Goal: Task Accomplishment & Management: Manage account settings

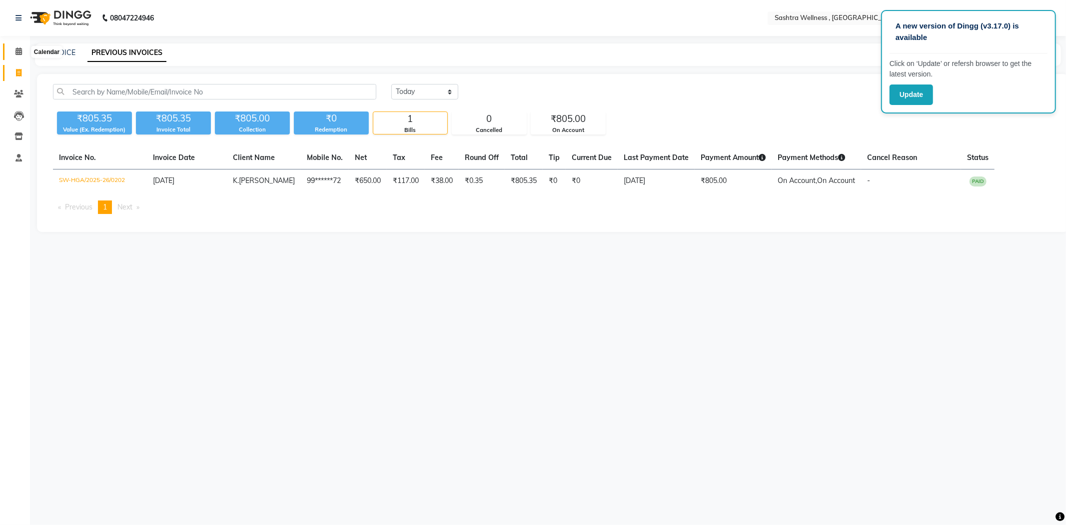
click at [15, 48] on icon at bounding box center [18, 50] width 6 height 7
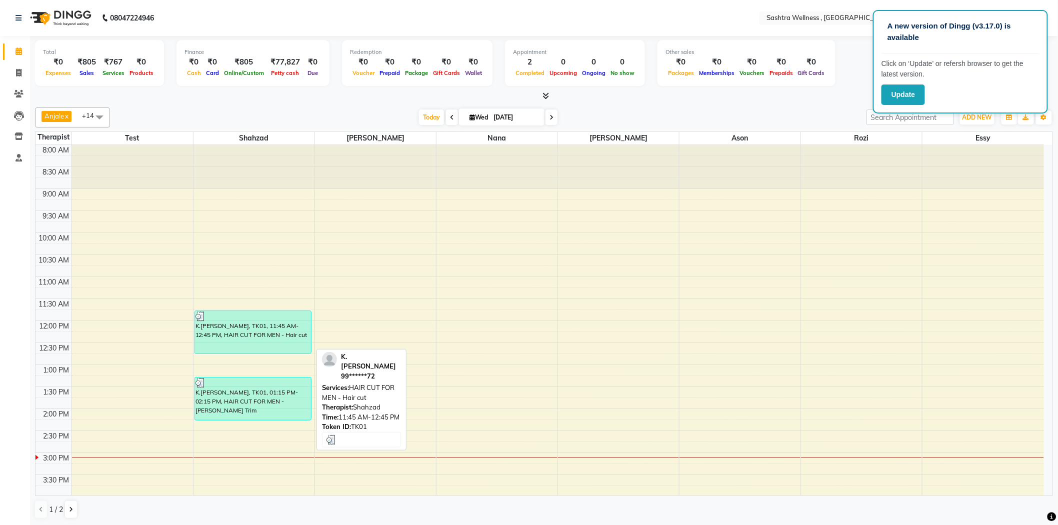
click at [273, 340] on div "K.[PERSON_NAME], TK01, 11:45 AM-12:45 PM, HAIR CUT FOR MEN - Hair cut" at bounding box center [253, 332] width 116 height 42
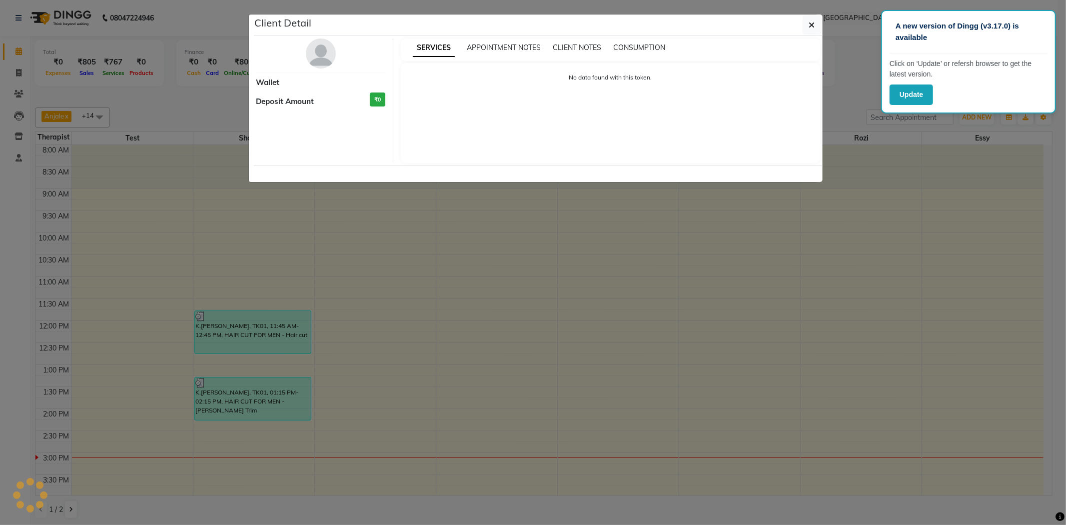
select select "3"
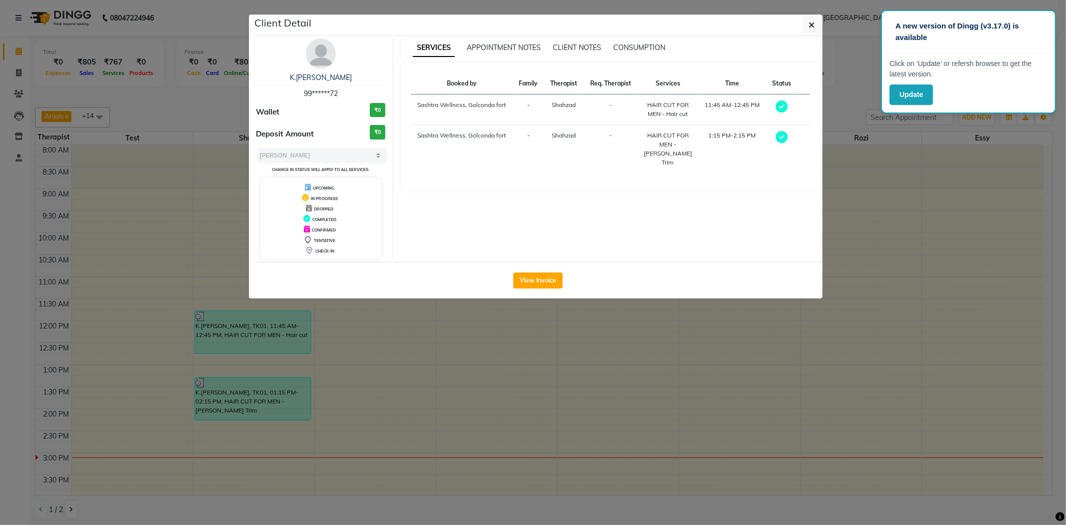
click at [390, 323] on ngb-modal-window "Client Detail K.[PERSON_NAME] 99******72 Wallet ₹0 Deposit Amount ₹0 Select MAR…" at bounding box center [533, 262] width 1066 height 525
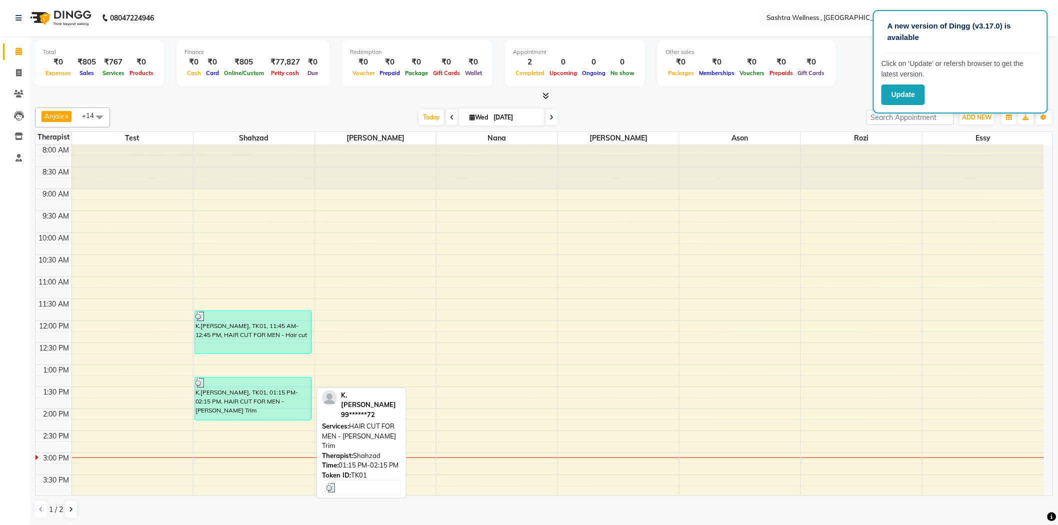
click at [283, 384] on div at bounding box center [252, 383] width 115 height 10
select select "3"
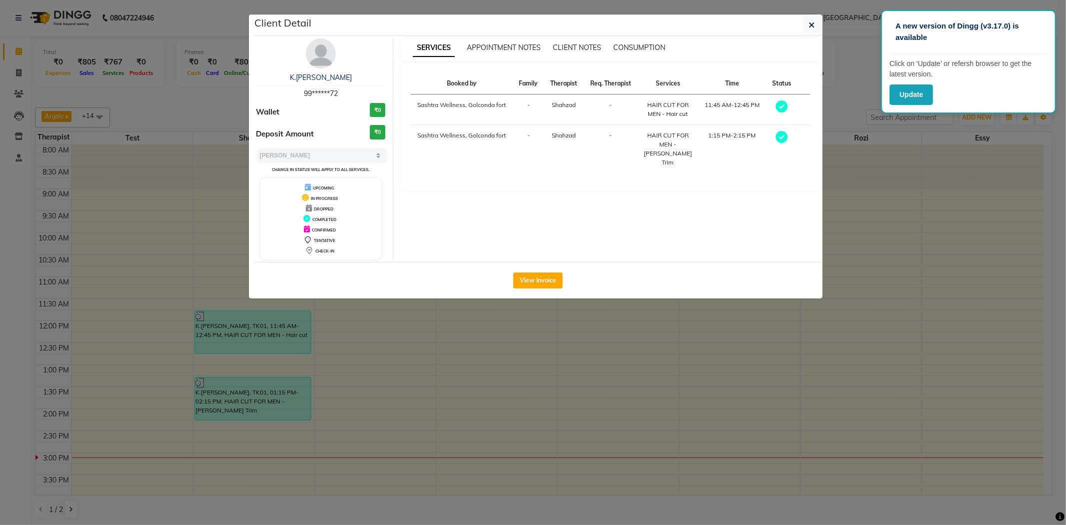
click at [465, 365] on ngb-modal-window "Client Detail K.[PERSON_NAME] 99******72 Wallet ₹0 Deposit Amount ₹0 Select MAR…" at bounding box center [533, 262] width 1066 height 525
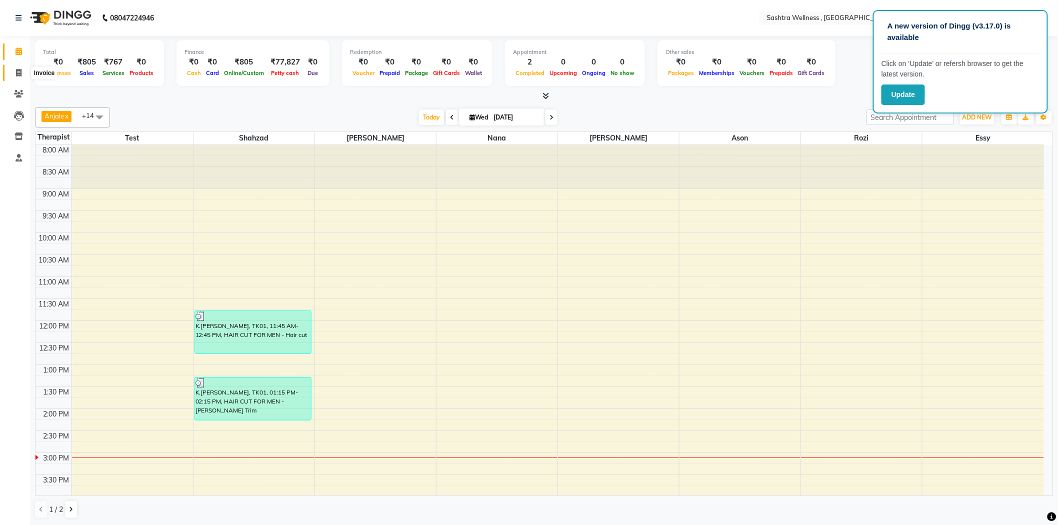
click at [17, 76] on icon at bounding box center [18, 72] width 5 height 7
select select "service"
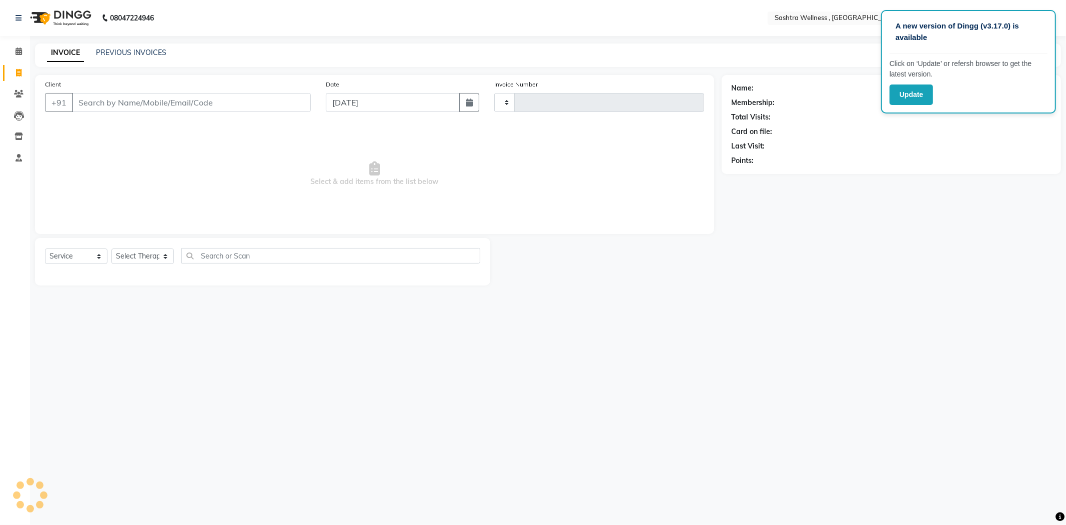
type input "0203"
select select "6668"
click at [127, 53] on link "PREVIOUS INVOICES" at bounding box center [131, 52] width 70 height 9
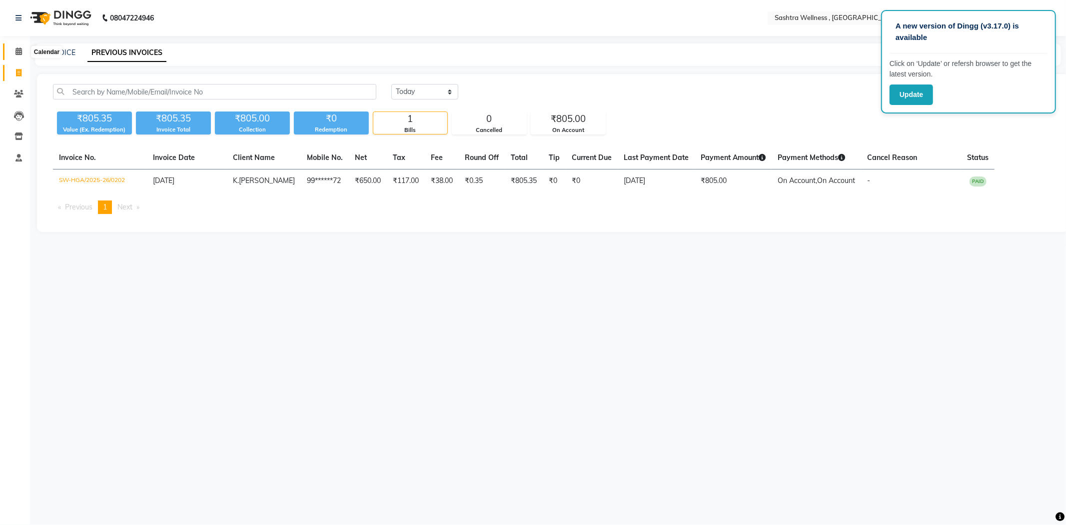
click at [18, 47] on icon at bounding box center [18, 50] width 6 height 7
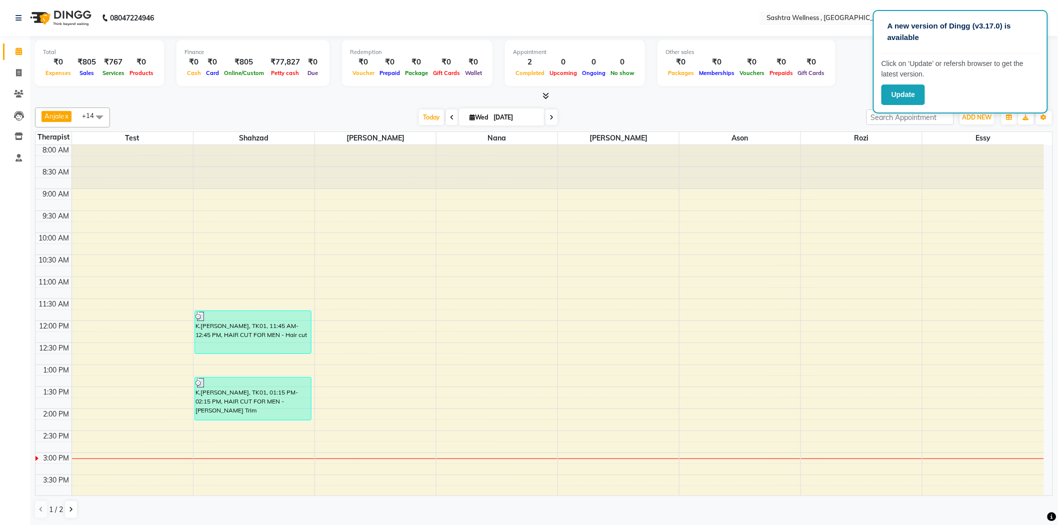
click at [508, 419] on div "8:00 AM 8:30 AM 9:00 AM 9:30 AM 10:00 AM 10:30 AM 11:00 AM 11:30 AM 12:00 PM 12…" at bounding box center [539, 452] width 1008 height 615
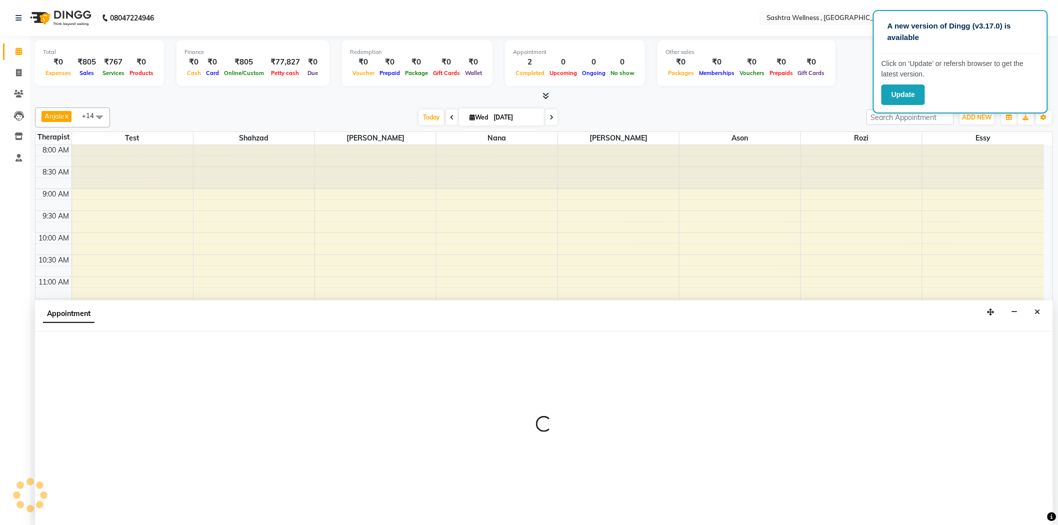
scroll to position [0, 0]
select select "57492"
select select "840"
select select "tentative"
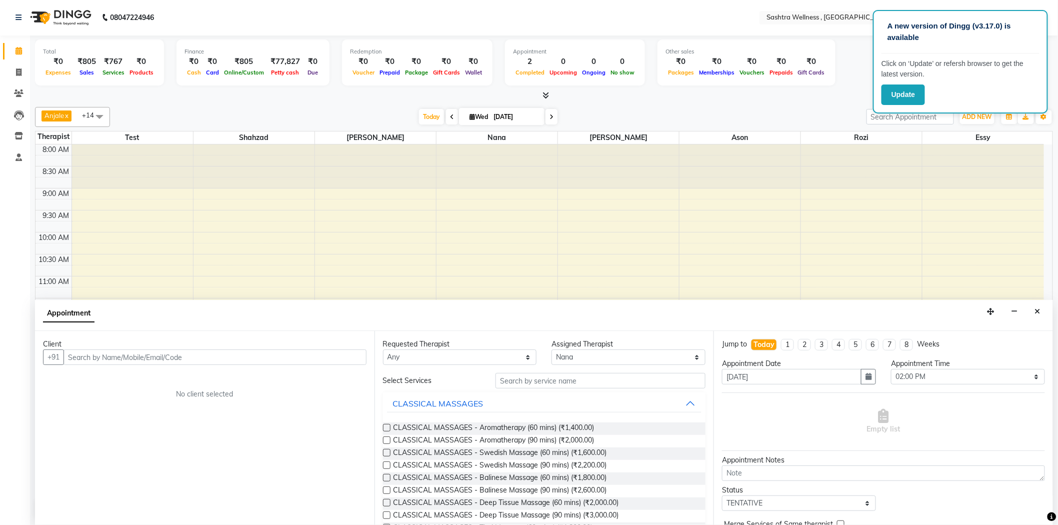
click at [315, 363] on input "text" at bounding box center [214, 356] width 303 height 15
click at [907, 374] on select "Select 09:00 AM 09:15 AM 09:30 AM 09:45 AM 10:00 AM 10:15 AM 10:30 AM 10:45 AM …" at bounding box center [968, 376] width 154 height 15
select select "855"
click at [891, 369] on select "Select 09:00 AM 09:15 AM 09:30 AM 09:45 AM 10:00 AM 10:15 AM 10:30 AM 10:45 AM …" at bounding box center [968, 376] width 154 height 15
click at [156, 359] on input "text" at bounding box center [214, 356] width 303 height 15
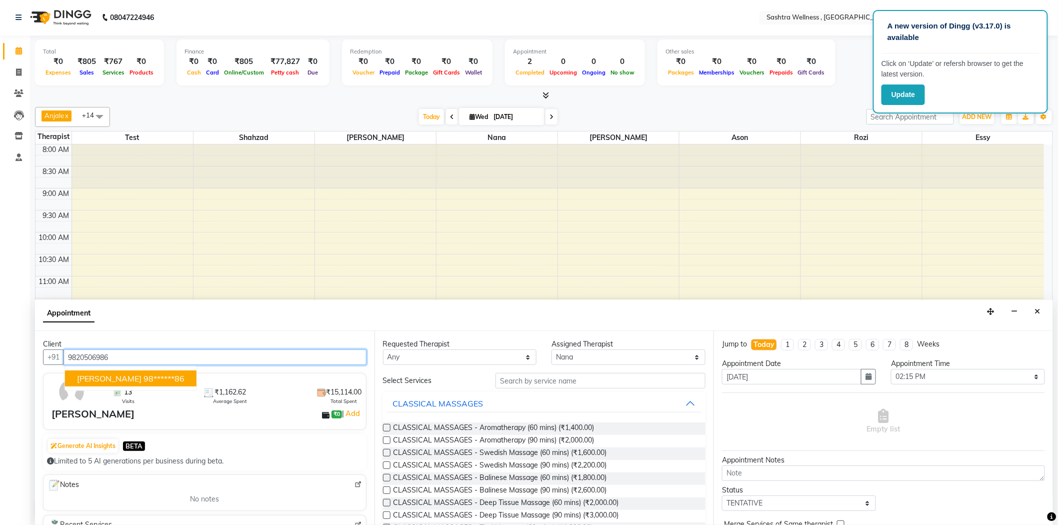
click at [141, 376] on span "[PERSON_NAME]" at bounding box center [109, 378] width 64 height 10
type input "98******86"
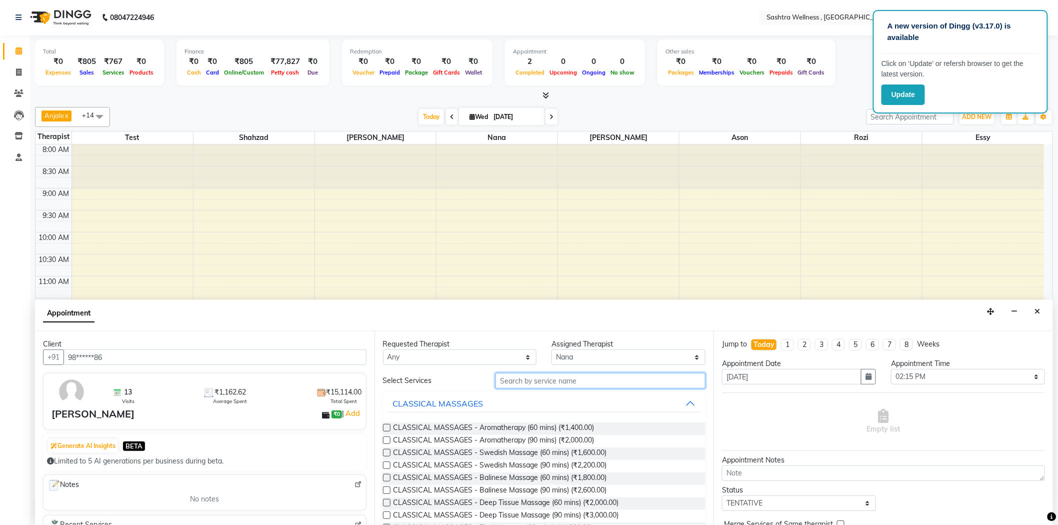
click at [533, 383] on input "text" at bounding box center [600, 380] width 210 height 15
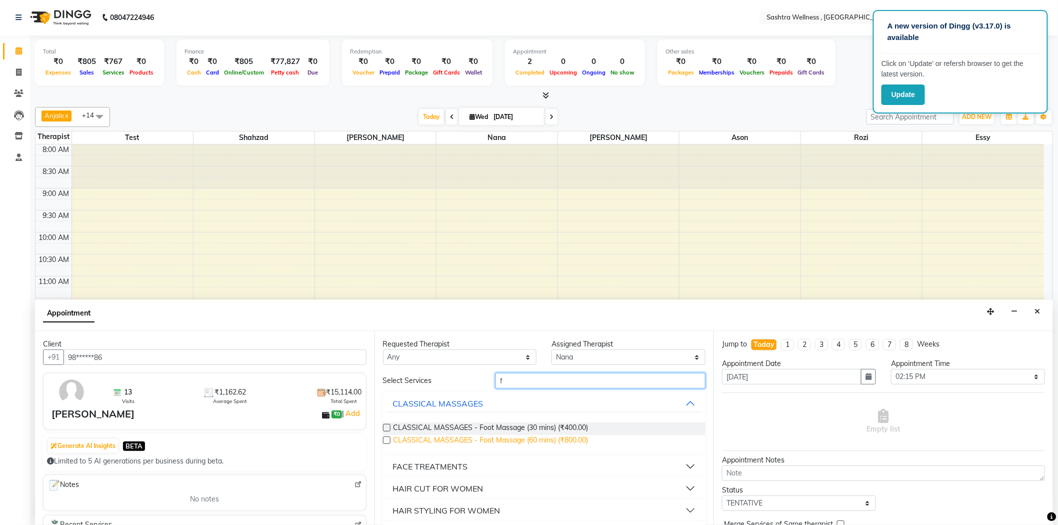
type input "f"
click at [545, 435] on span "CLASSICAL MASSAGES - Foot Massage (60 mins) (₹800.00)" at bounding box center [490, 441] width 195 height 12
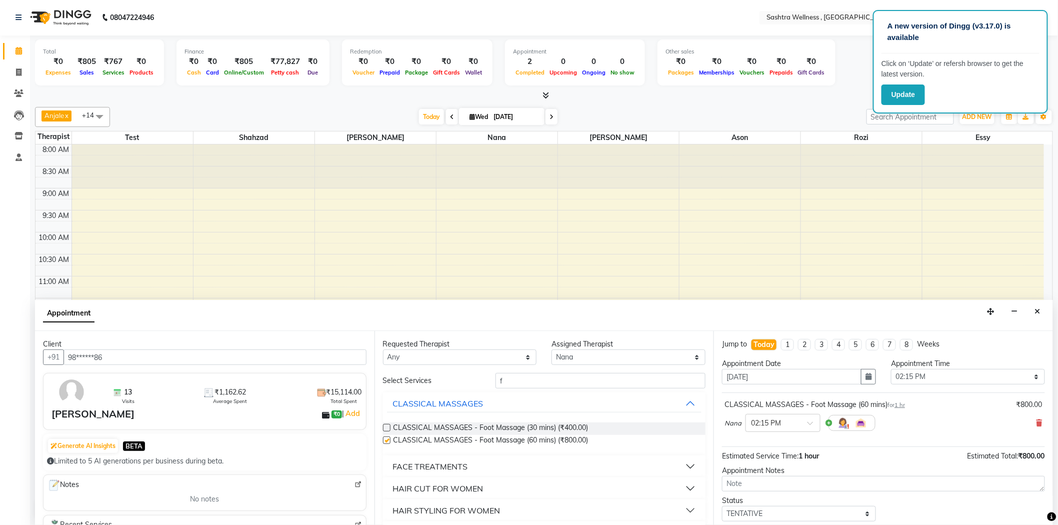
checkbox input "false"
click at [760, 510] on select "Select TENTATIVE CONFIRM CHECK-IN UPCOMING" at bounding box center [799, 513] width 154 height 15
select select "confirm booking"
click at [722, 506] on select "Select TENTATIVE CONFIRM CHECK-IN UPCOMING" at bounding box center [799, 513] width 154 height 15
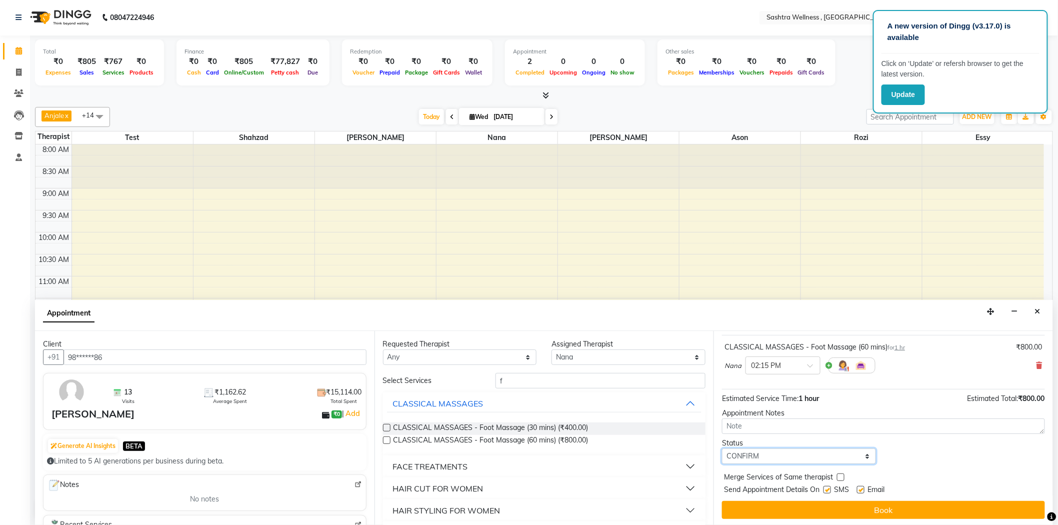
scroll to position [59, 0]
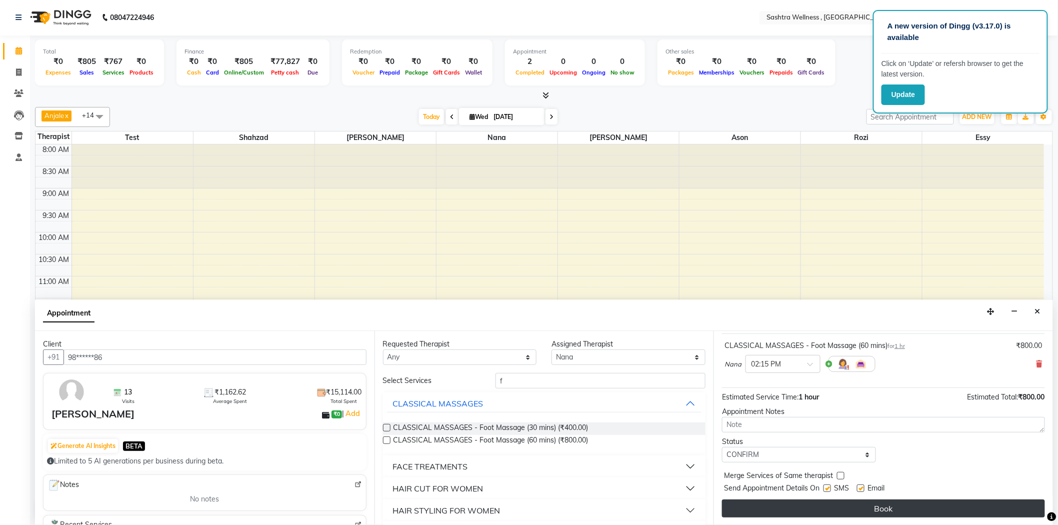
click at [751, 506] on button "Book" at bounding box center [883, 508] width 323 height 18
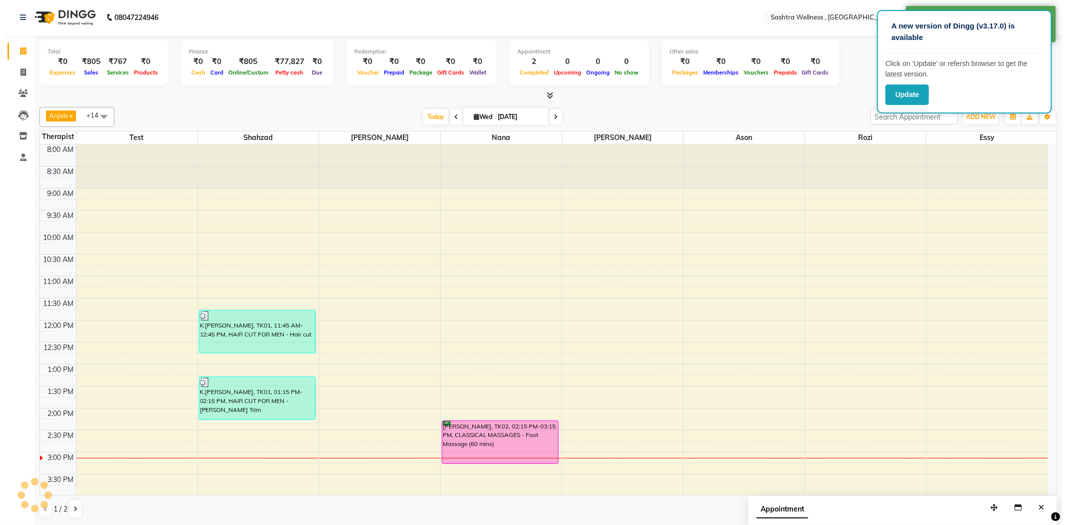
scroll to position [0, 0]
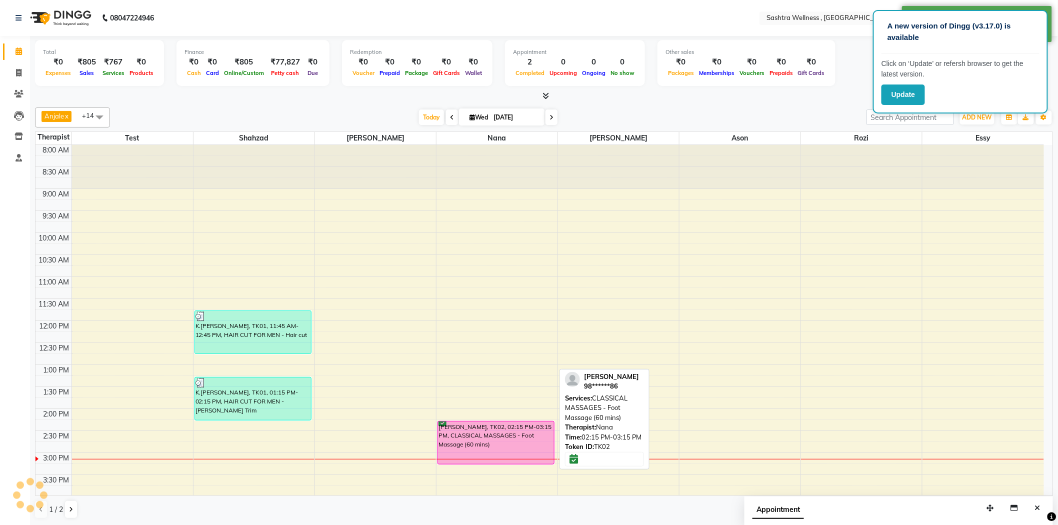
click at [492, 441] on div "[PERSON_NAME], TK02, 02:15 PM-03:15 PM, CLASSICAL MASSAGES - Foot Massage (60 m…" at bounding box center [496, 442] width 116 height 42
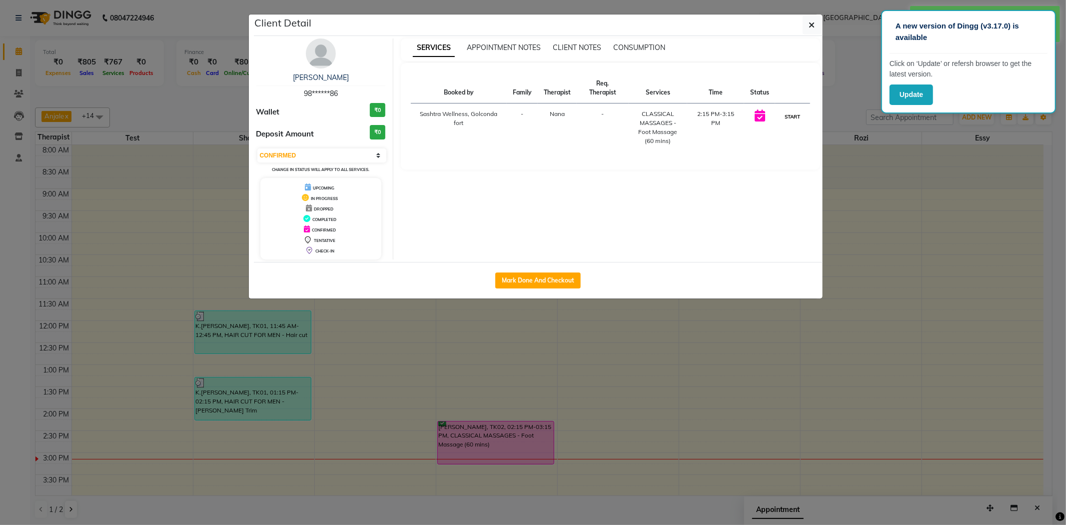
click at [799, 122] on button "START" at bounding box center [792, 116] width 20 height 12
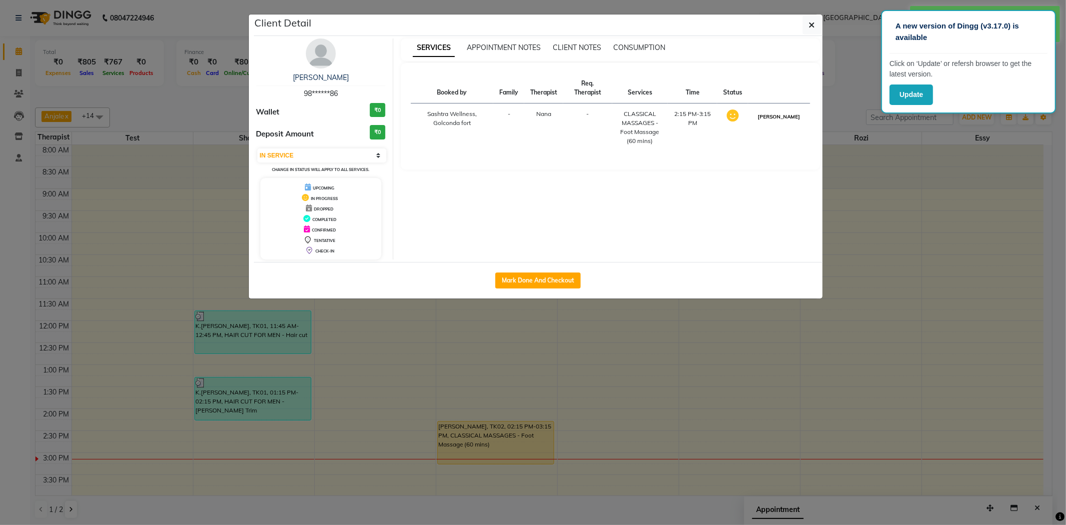
click at [781, 123] on button "[PERSON_NAME]" at bounding box center [778, 116] width 47 height 12
select select "3"
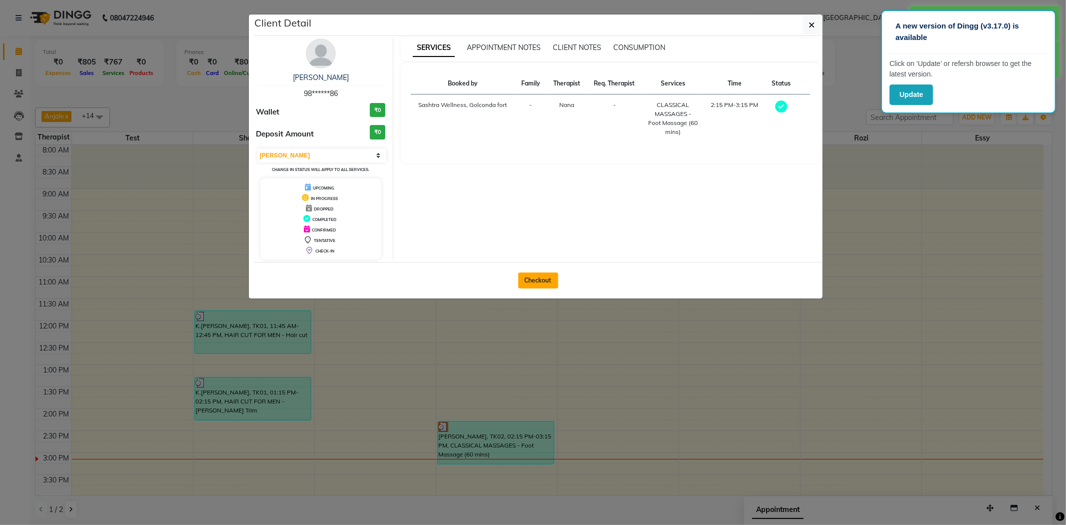
click at [535, 286] on button "Checkout" at bounding box center [538, 280] width 40 height 16
select select "service"
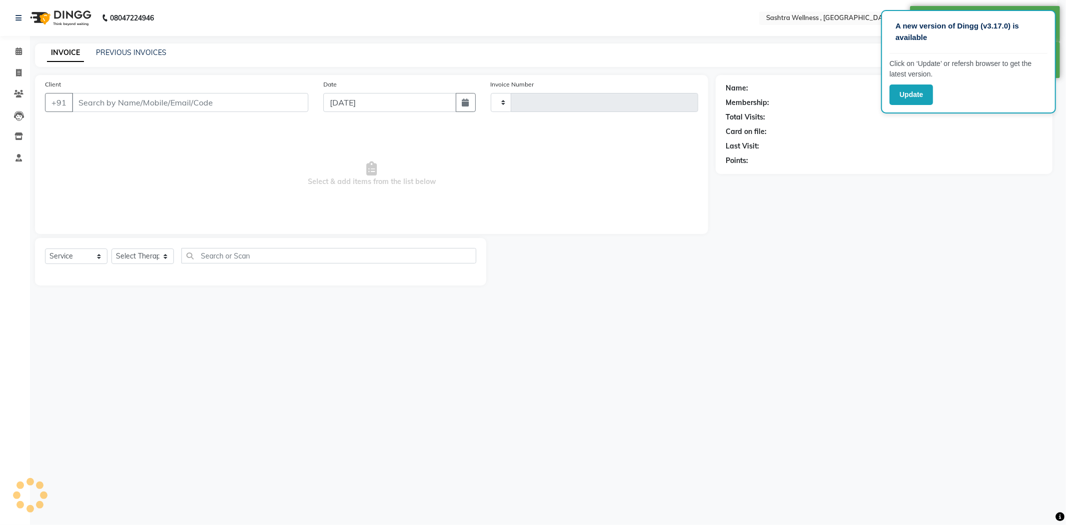
type input "0203"
select select "6668"
type input "98******86"
select select "57492"
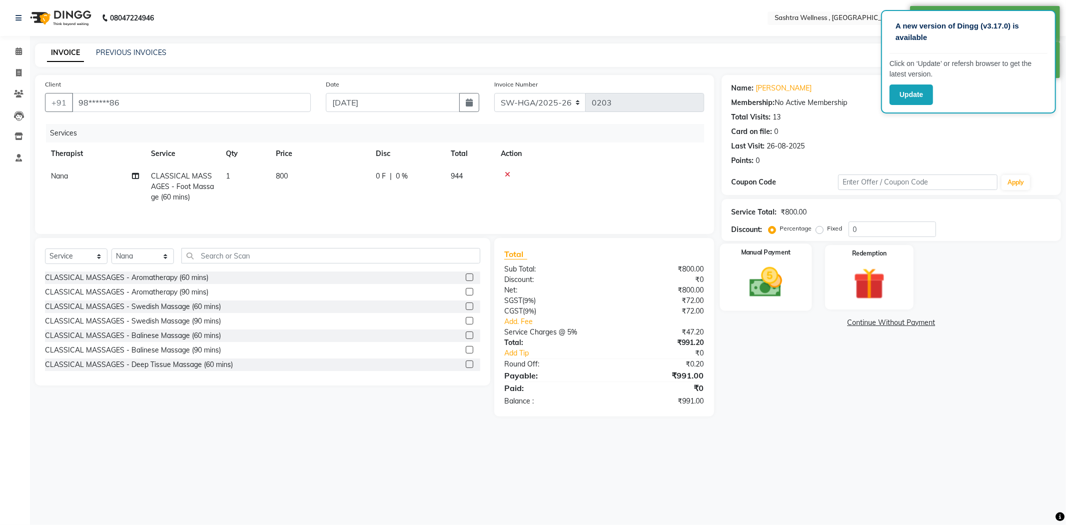
click at [802, 274] on div "Manual Payment" at bounding box center [766, 276] width 92 height 67
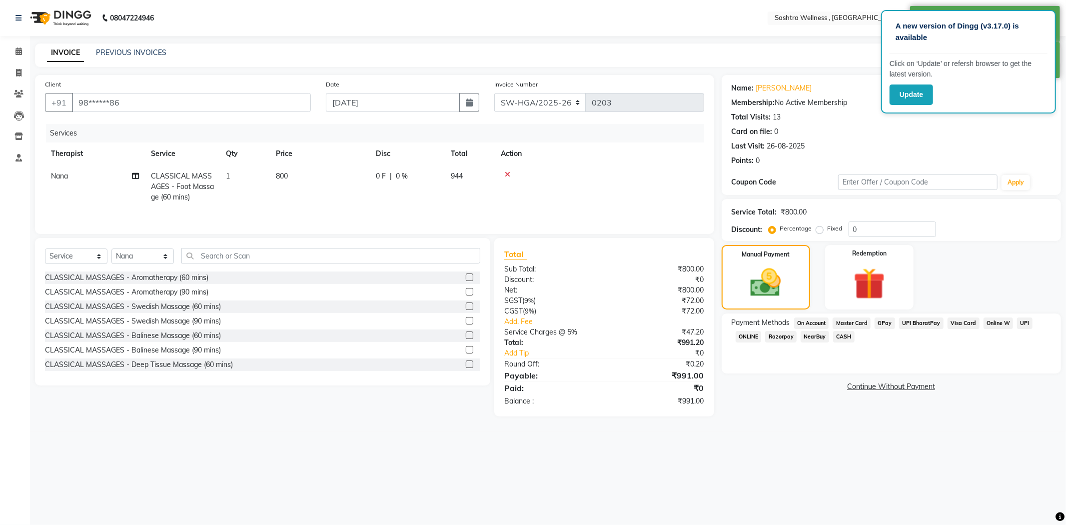
click at [817, 322] on span "On Account" at bounding box center [811, 322] width 35 height 11
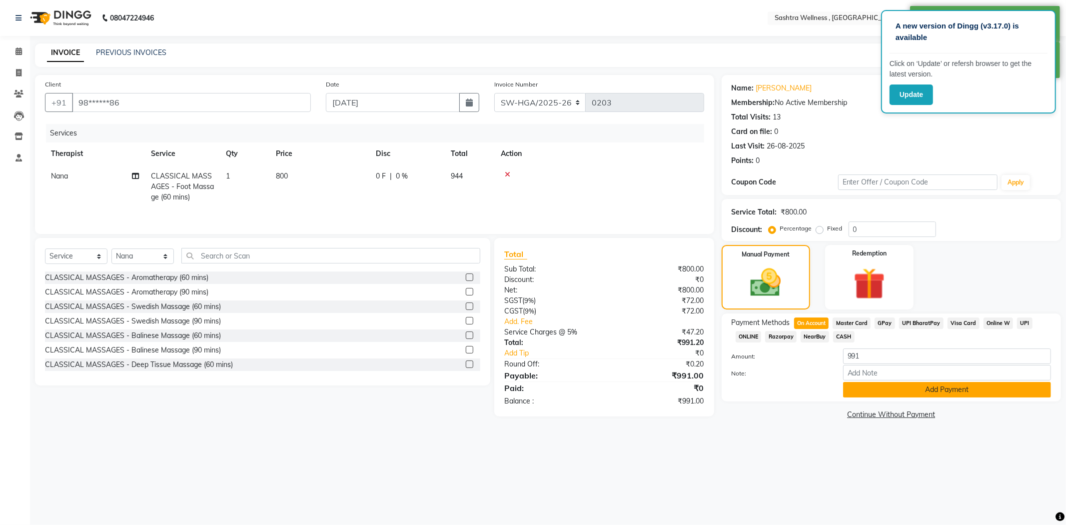
click at [858, 392] on button "Add Payment" at bounding box center [947, 389] width 208 height 15
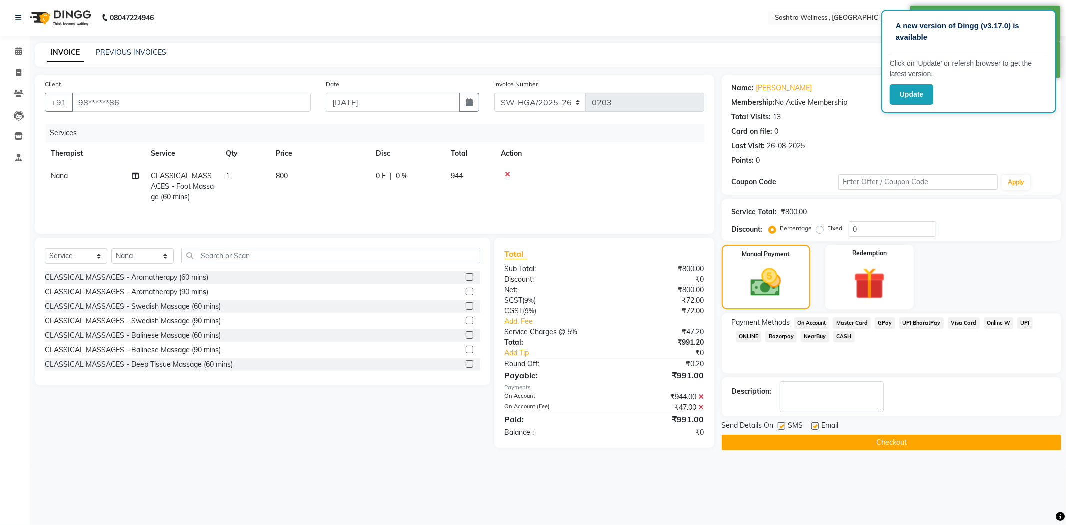
click at [797, 439] on button "Checkout" at bounding box center [891, 442] width 339 height 15
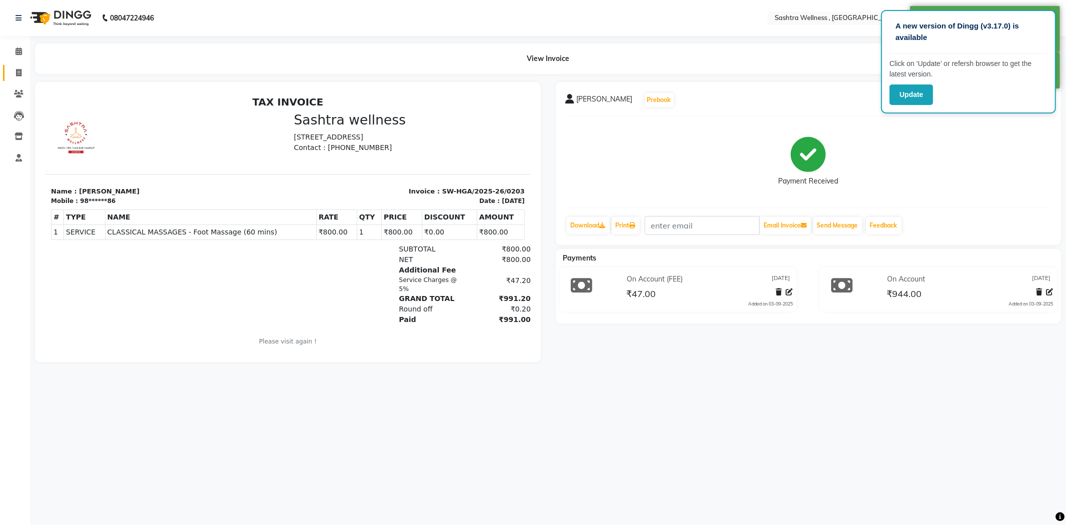
click at [9, 66] on link "Invoice" at bounding box center [15, 73] width 24 height 16
select select "service"
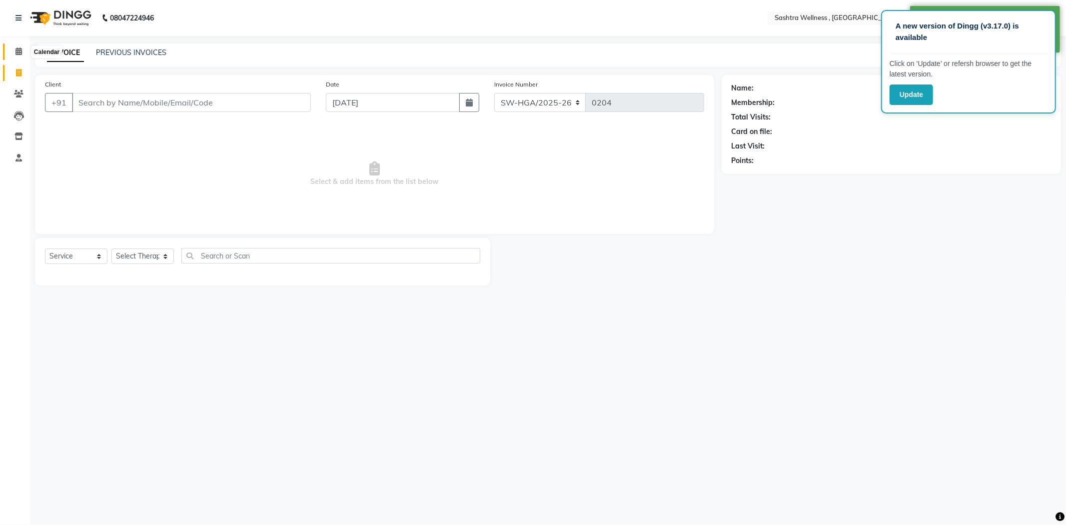
click at [11, 53] on span at bounding box center [18, 51] width 17 height 11
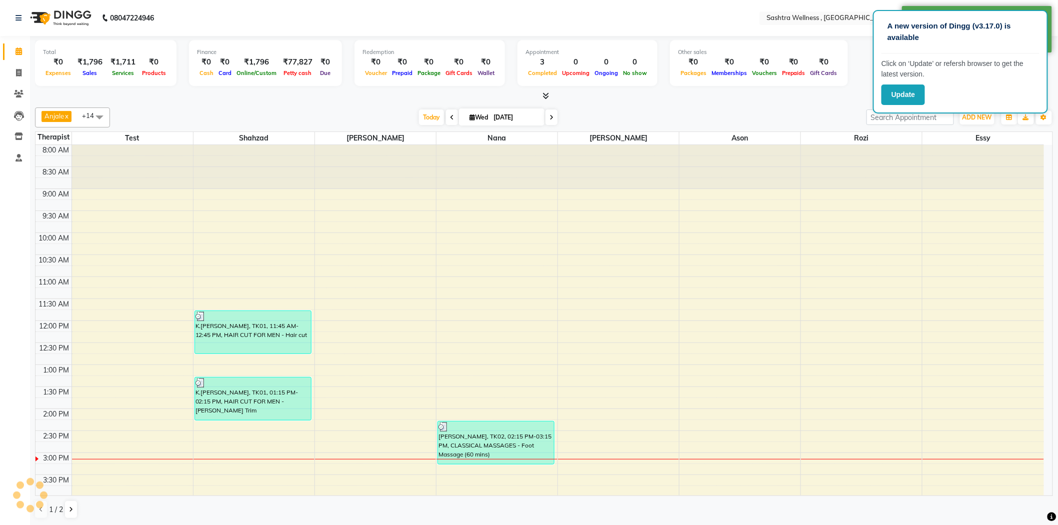
scroll to position [267, 0]
